Goal: Find specific page/section: Find specific page/section

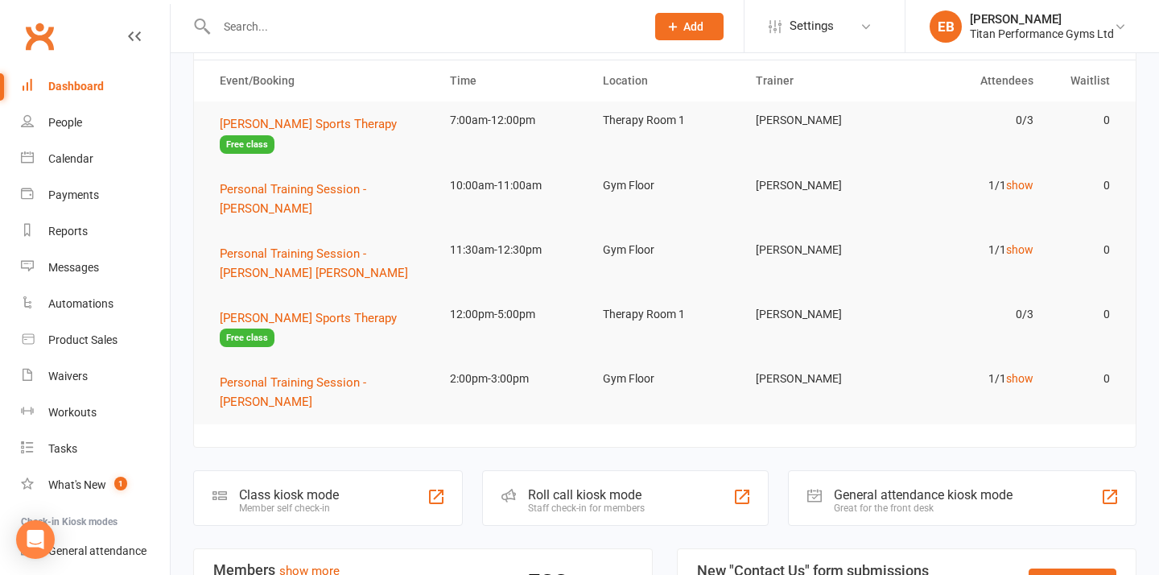
scroll to position [71, 0]
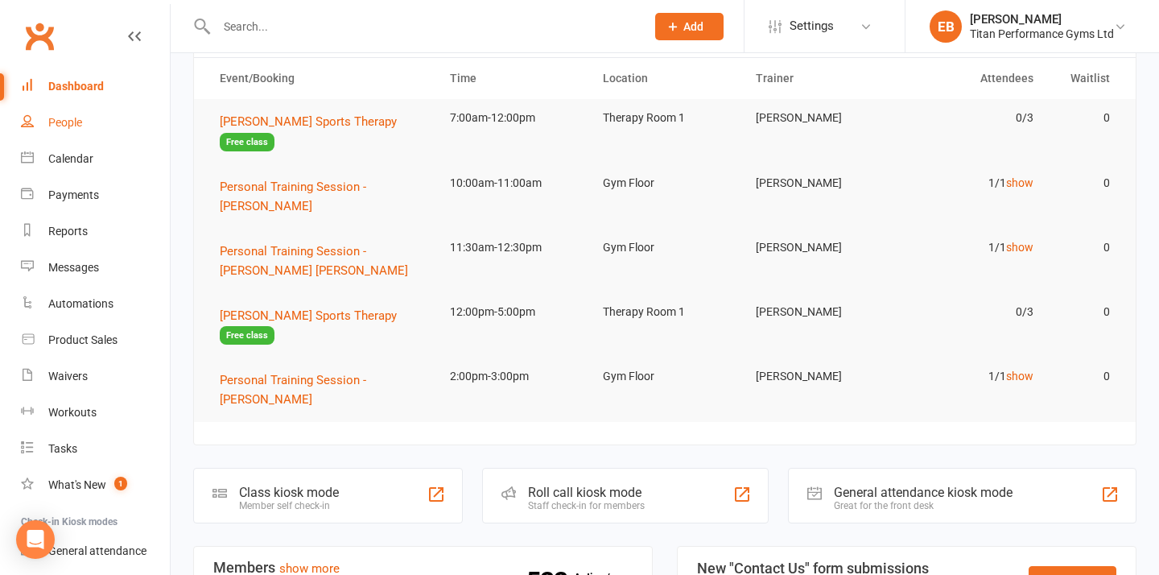
click at [75, 127] on div "People" at bounding box center [65, 122] width 34 height 13
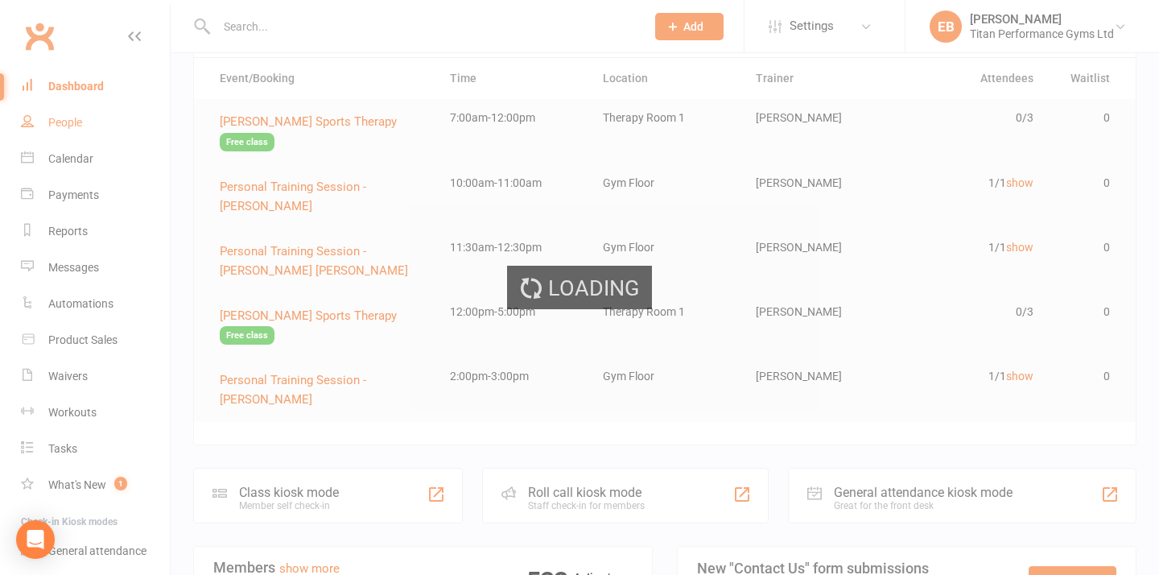
select select "100"
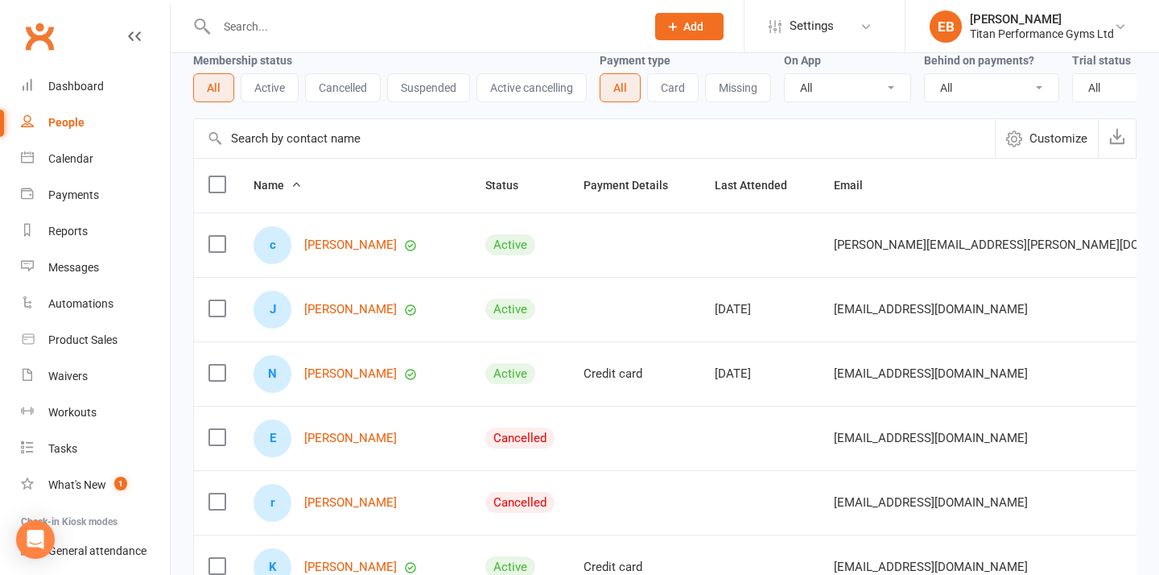
scroll to position [79, 0]
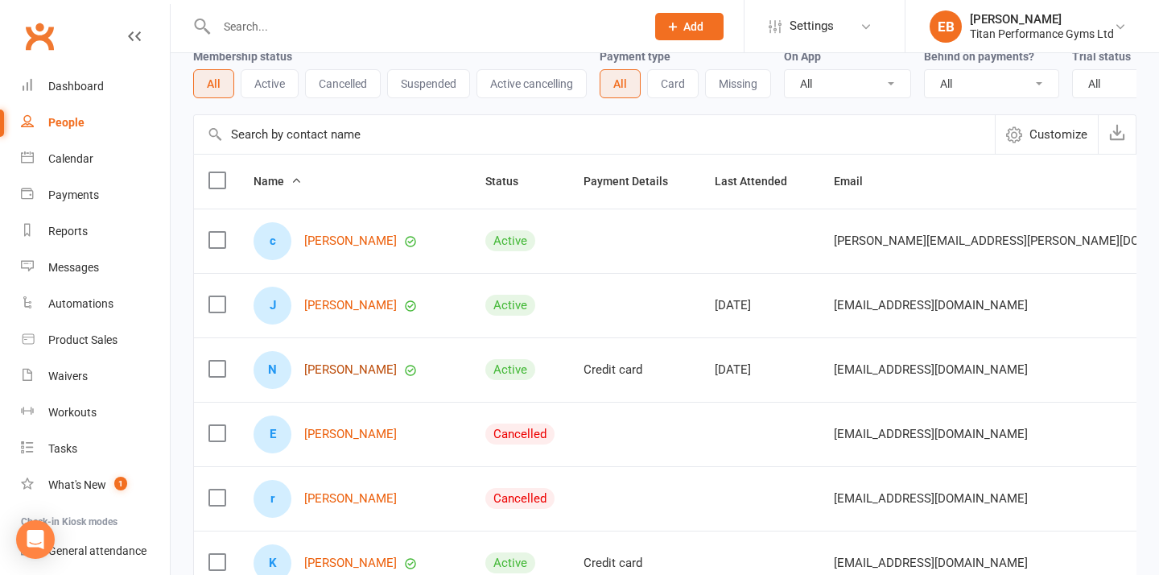
click at [358, 377] on link "[PERSON_NAME]" at bounding box center [350, 370] width 93 height 14
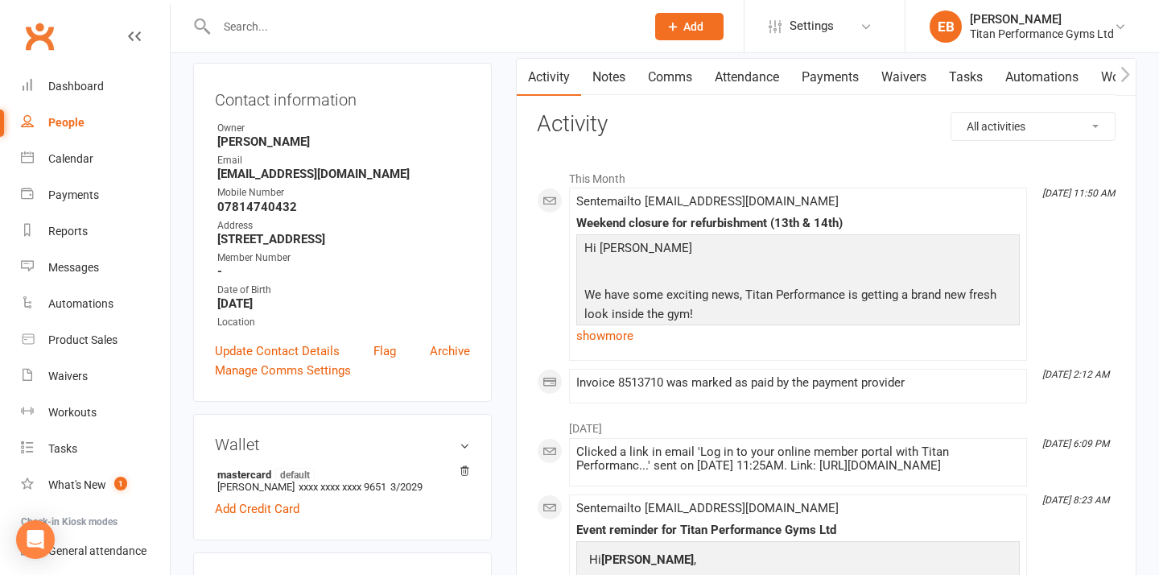
scroll to position [159, 0]
click at [783, 384] on div "Invoice 8513710 was marked as paid by the payment provider" at bounding box center [798, 384] width 444 height 14
click at [830, 84] on link "Payments" at bounding box center [831, 78] width 80 height 37
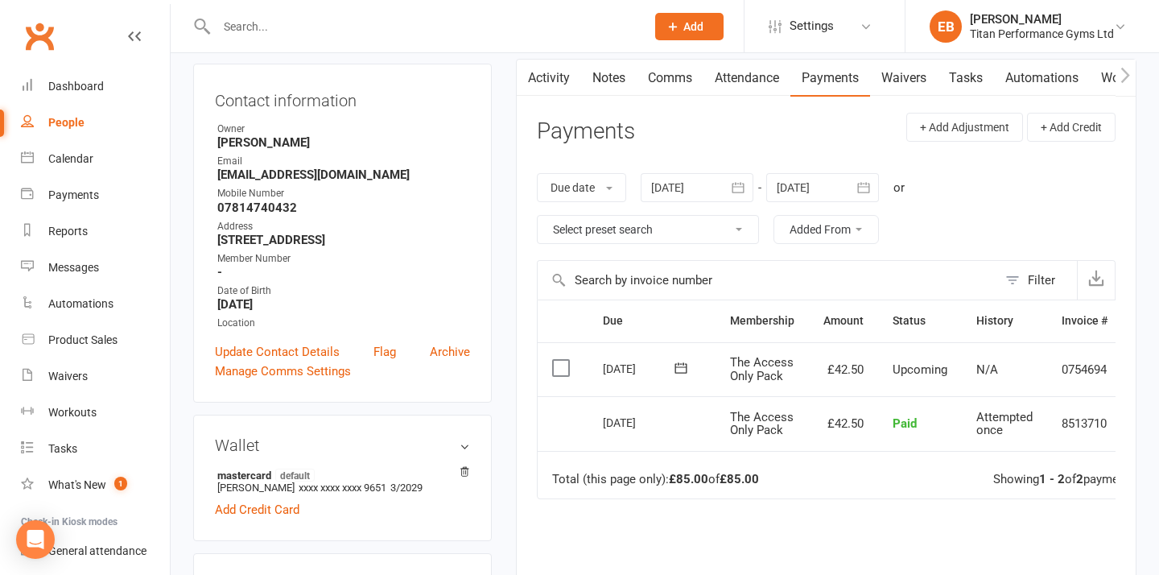
click at [558, 423] on td "Select this" at bounding box center [563, 423] width 51 height 55
click at [1090, 280] on icon "button" at bounding box center [1096, 278] width 16 height 16
click at [720, 59] on main "✓ Memberships The Access Only Pack Does not expire $ Balance £0.00 Next: [DATE]…" at bounding box center [826, 332] width 645 height 832
